Goal: Information Seeking & Learning: Learn about a topic

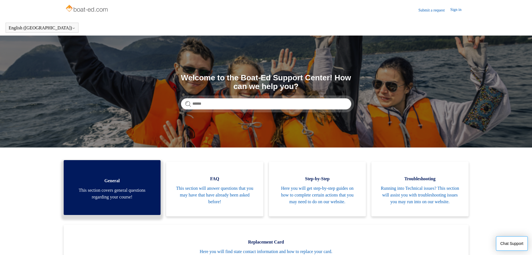
click at [119, 205] on link "General This section covers general questions regarding your course!" at bounding box center [112, 187] width 97 height 55
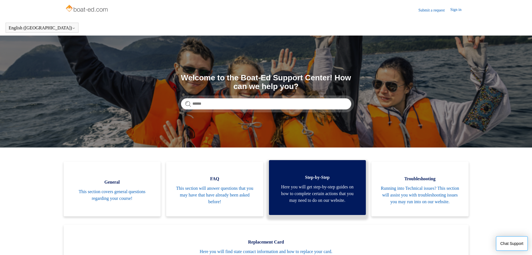
click at [316, 208] on link "Step-by-Step Here you will get step-by-step guides on how to complete certain a…" at bounding box center [317, 187] width 97 height 55
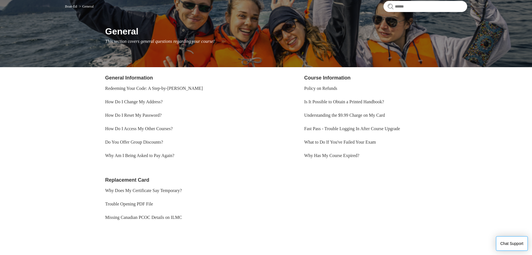
scroll to position [56, 0]
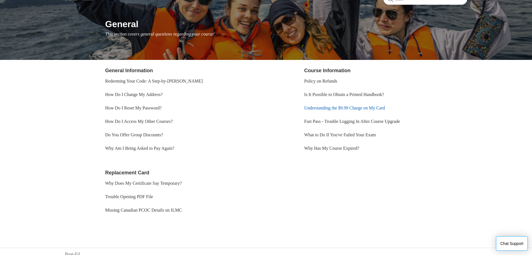
click at [332, 108] on link "Understanding the $9.99 Charge on My Card" at bounding box center [344, 107] width 81 height 5
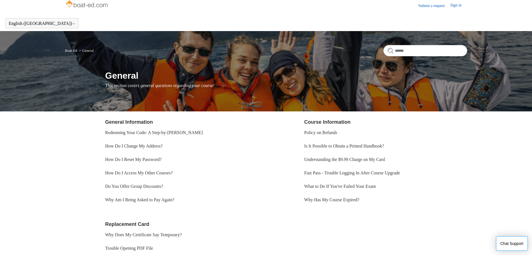
scroll to position [0, 0]
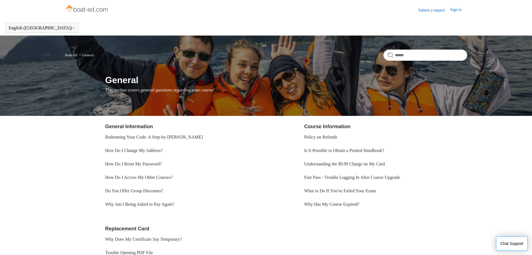
click at [140, 87] on p "This section covers general questions regarding your course!" at bounding box center [286, 90] width 362 height 7
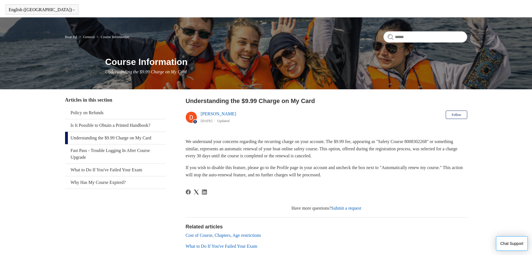
scroll to position [28, 0]
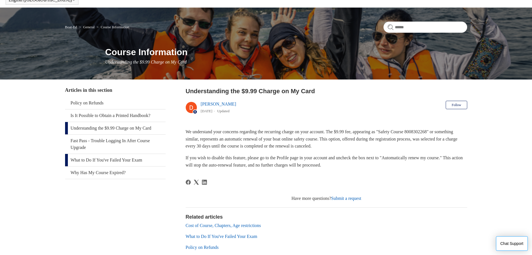
click at [115, 160] on link "What to Do If You've Failed Your Exam" at bounding box center [115, 160] width 101 height 12
